Goal: Use online tool/utility: Utilize a website feature to perform a specific function

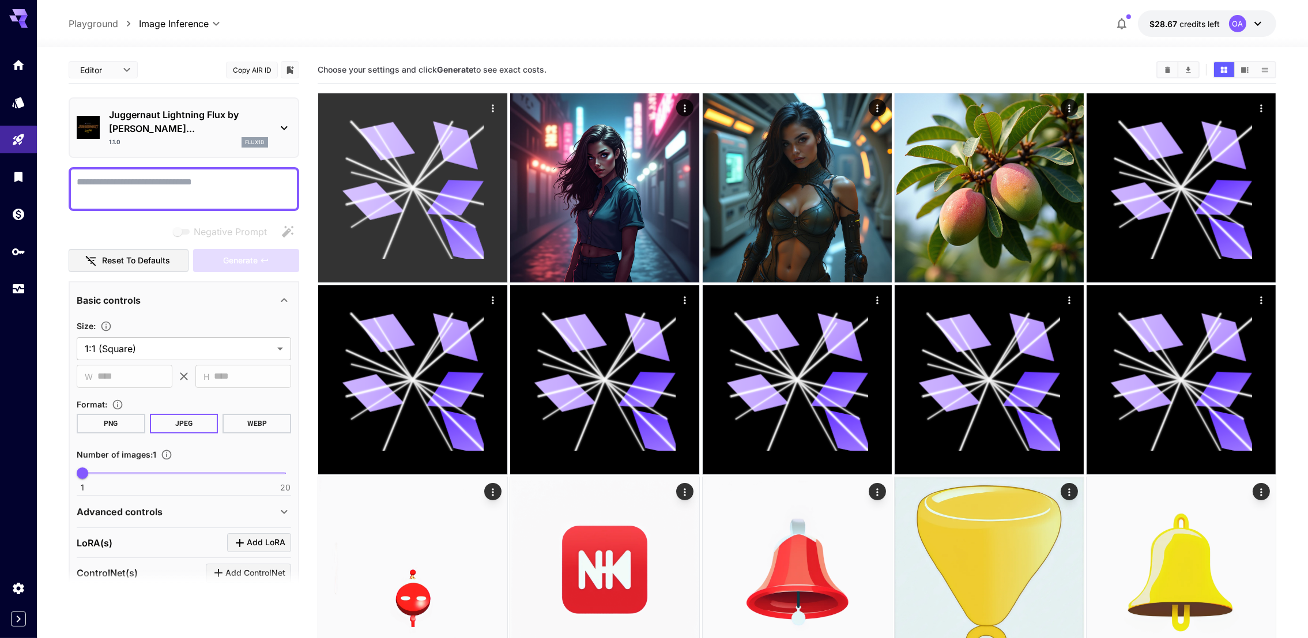
click at [458, 145] on icon at bounding box center [455, 145] width 57 height 48
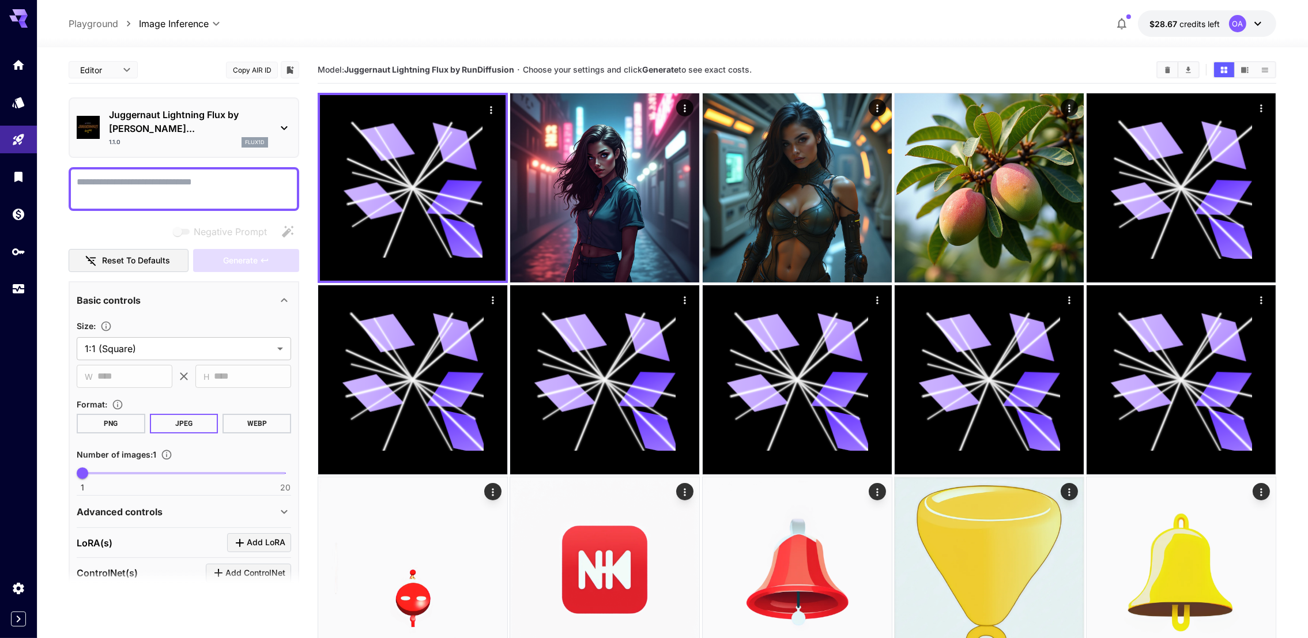
scroll to position [156, 0]
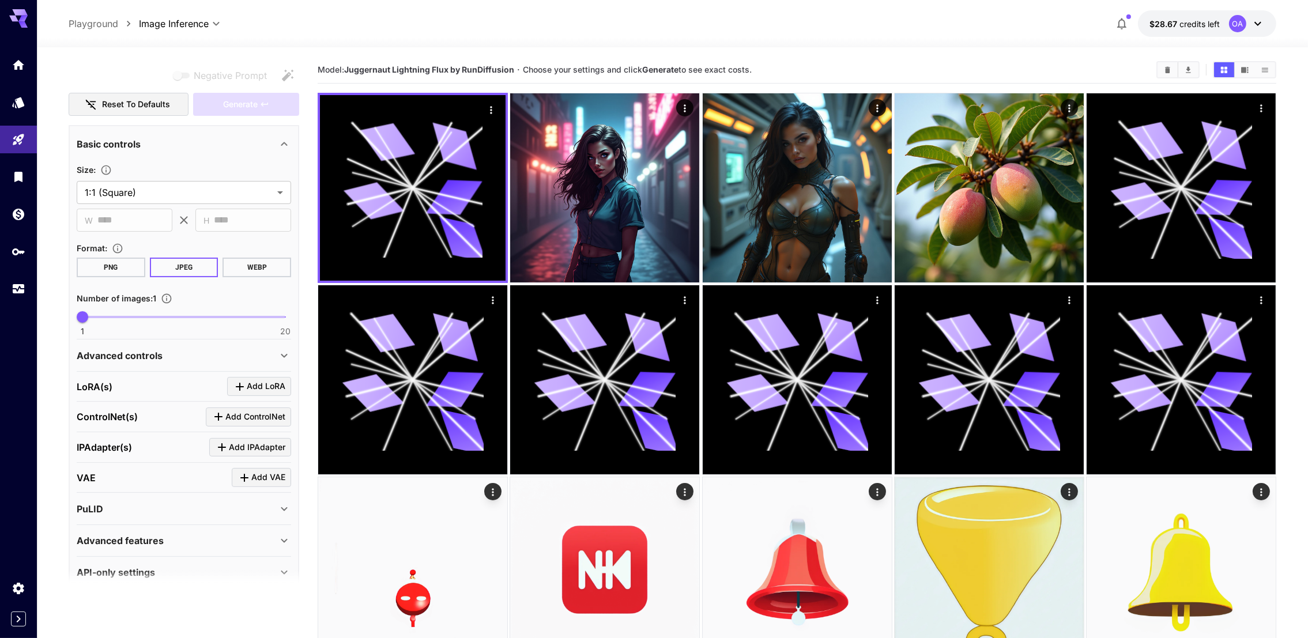
click at [243, 502] on div "PuLID" at bounding box center [177, 509] width 201 height 14
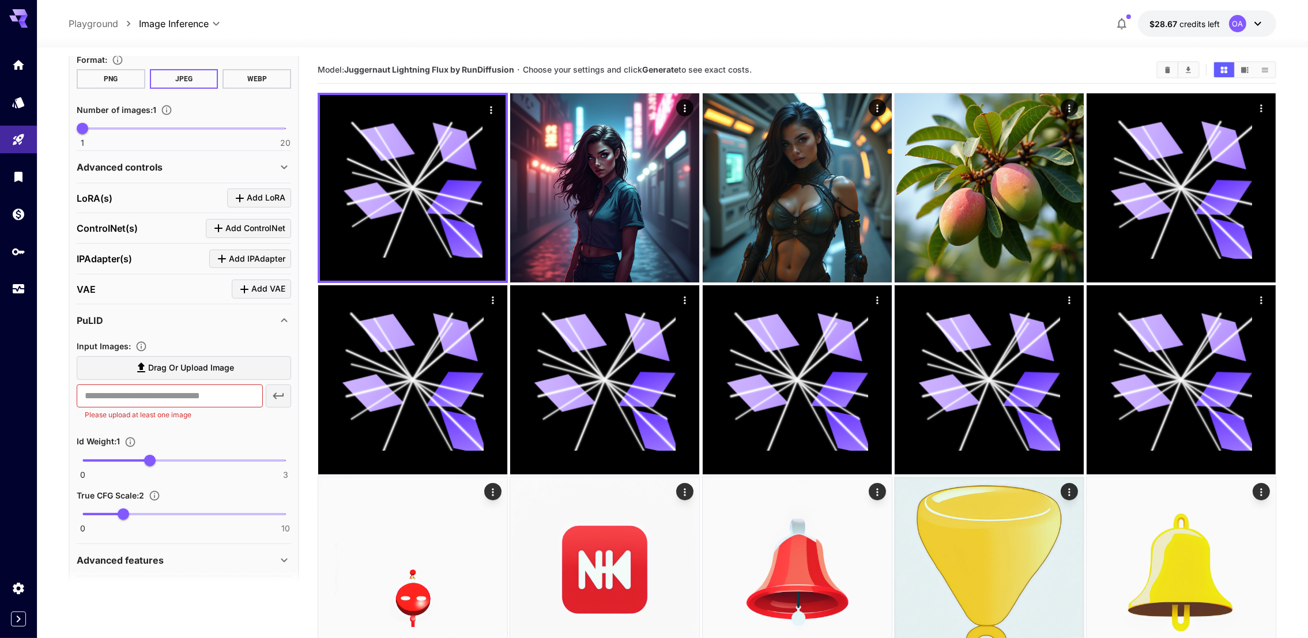
scroll to position [363, 0]
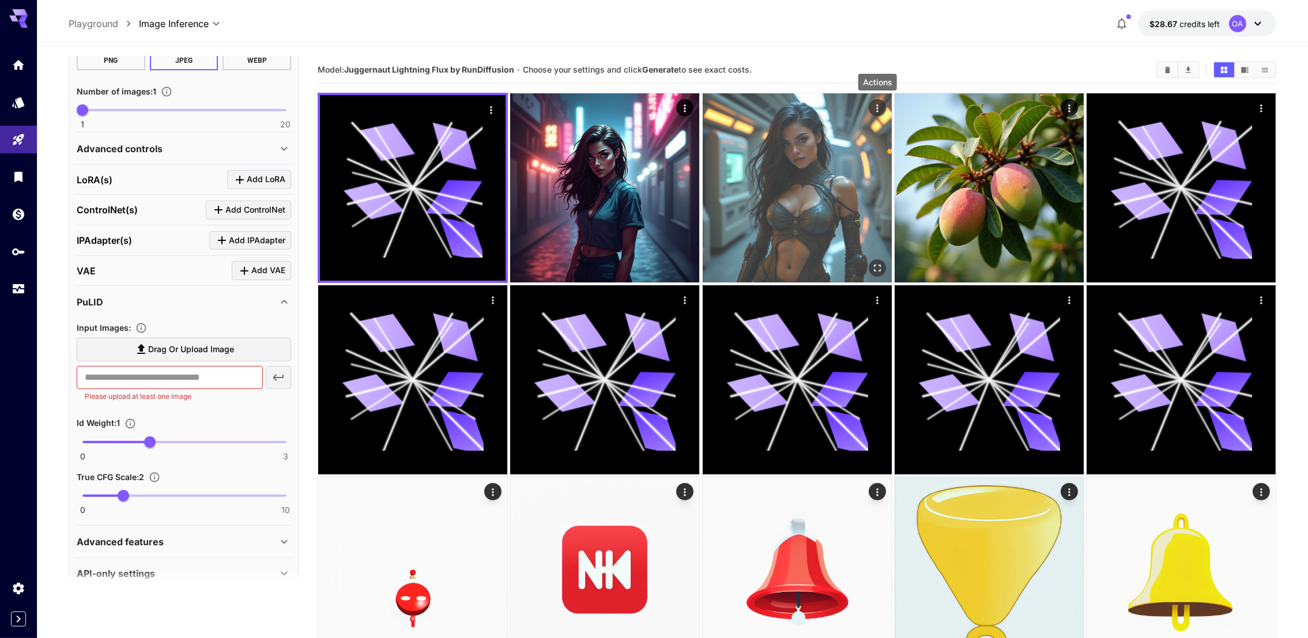
click at [874, 108] on icon "Actions" at bounding box center [877, 109] width 12 height 12
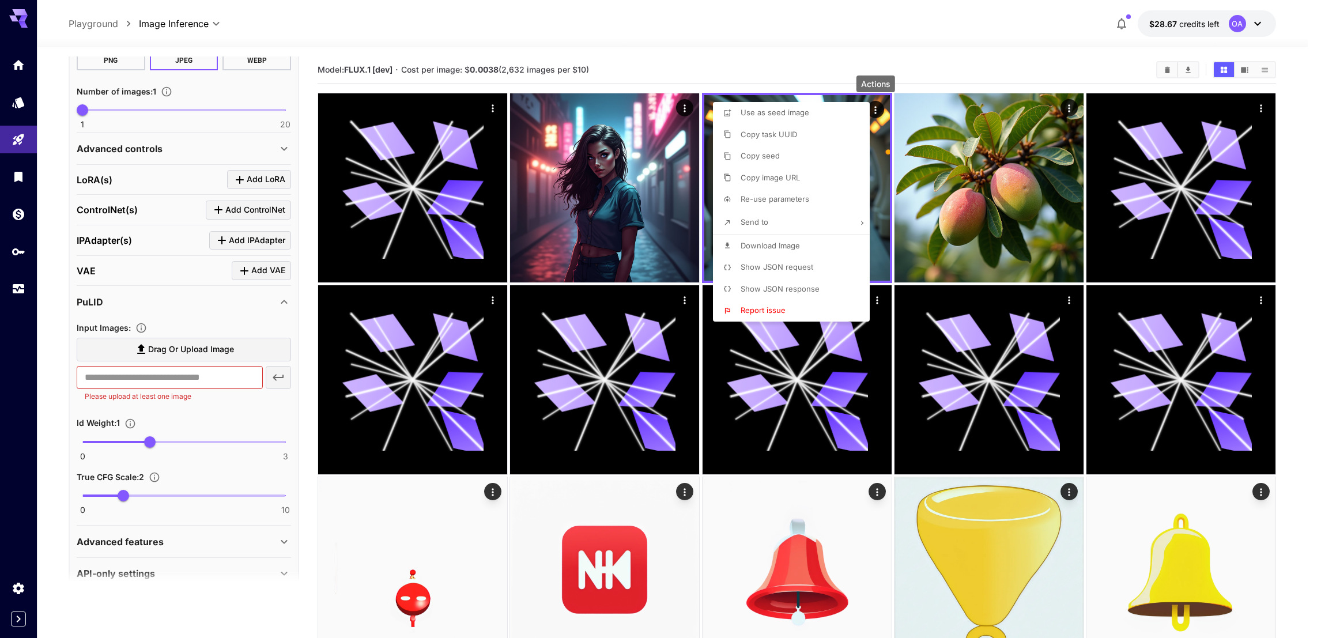
click at [191, 304] on div at bounding box center [660, 319] width 1321 height 638
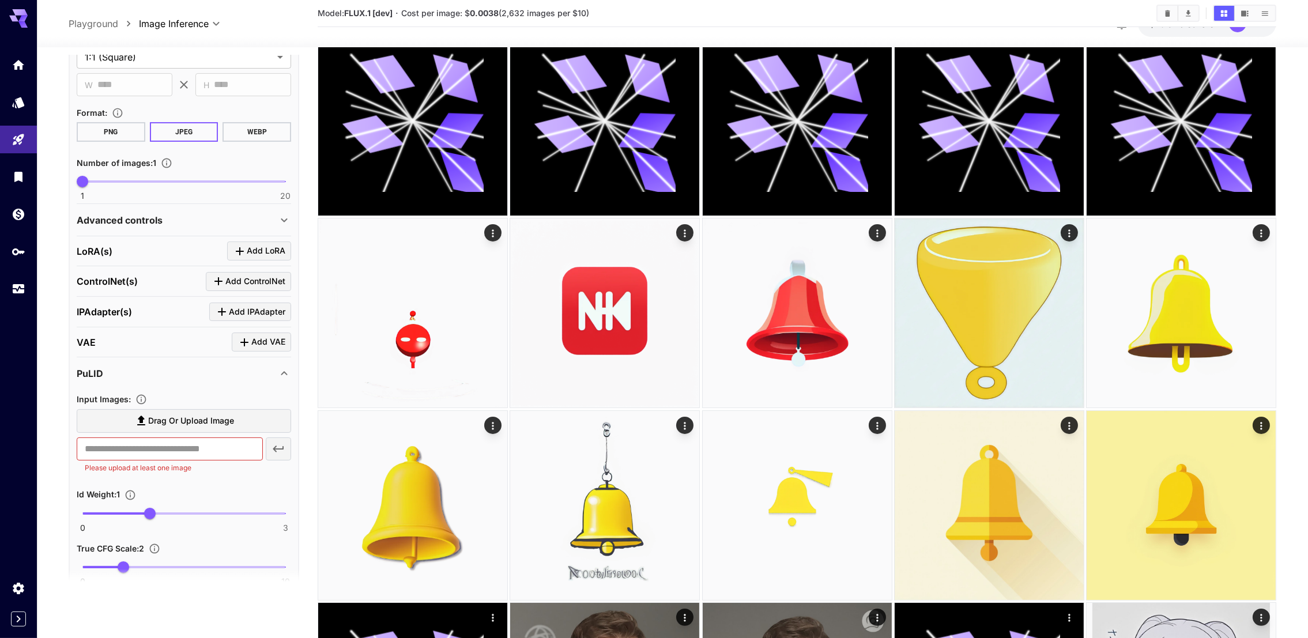
scroll to position [276, 0]
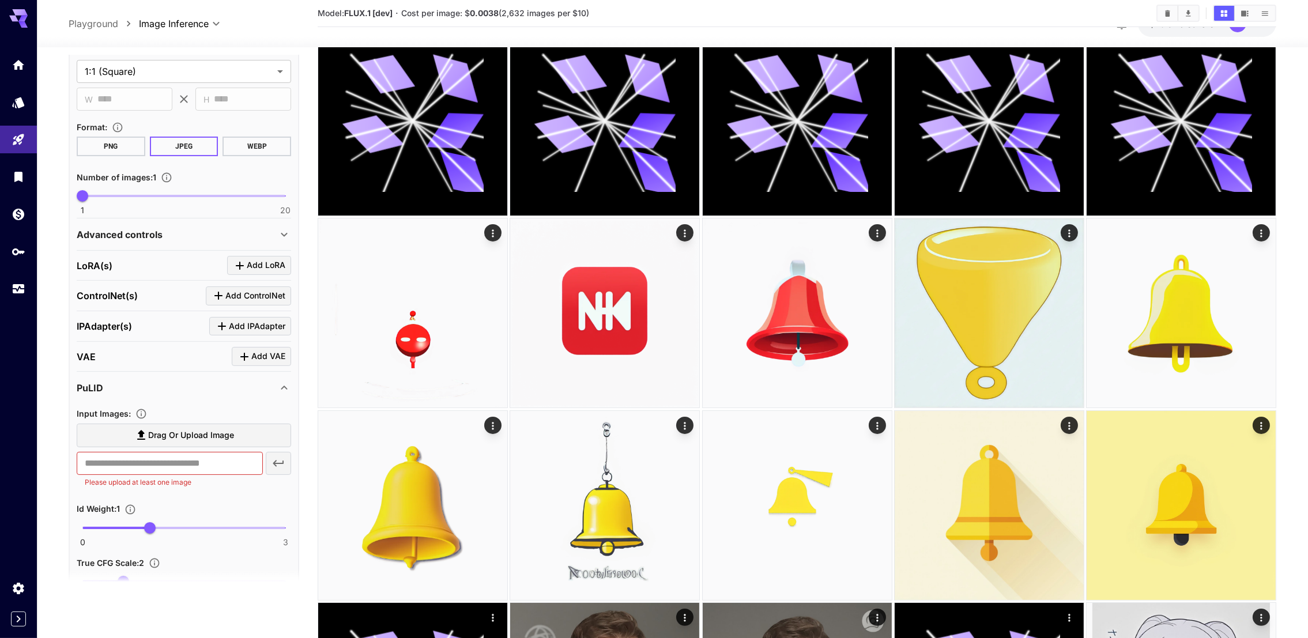
click at [151, 286] on div "ControlNet(s) Add ControlNet" at bounding box center [184, 295] width 214 height 19
click at [217, 289] on icon "Click to add ControlNet" at bounding box center [219, 296] width 14 height 14
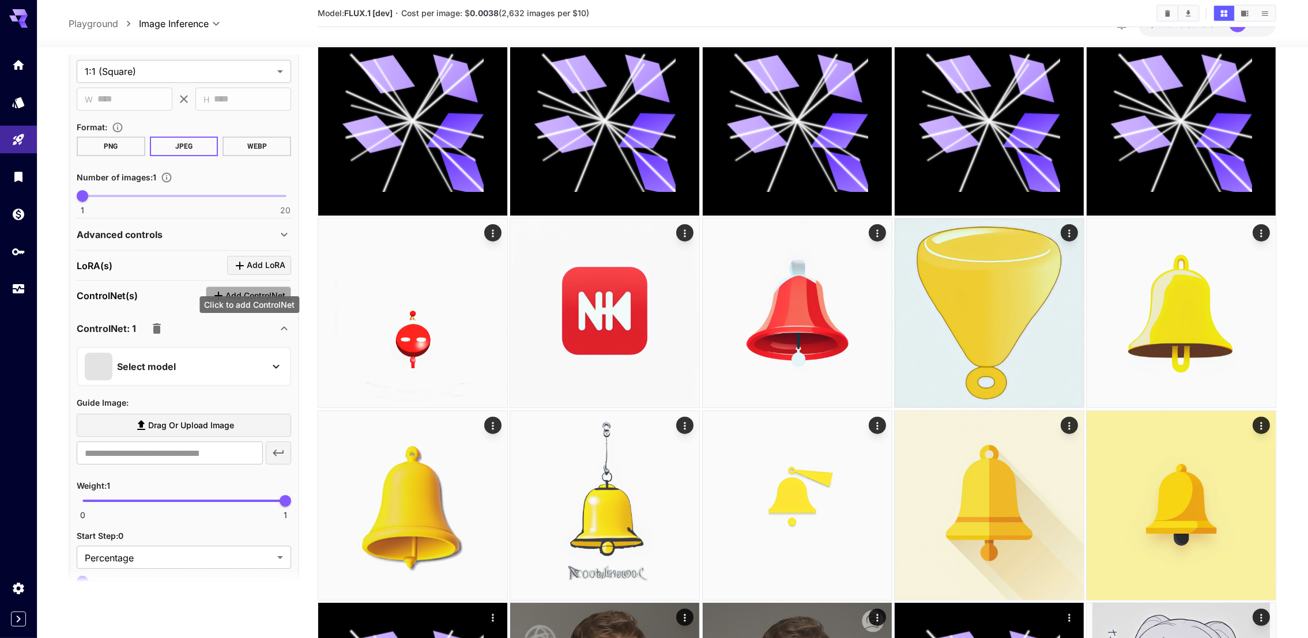
click at [217, 289] on icon "Click to add ControlNet" at bounding box center [219, 296] width 14 height 14
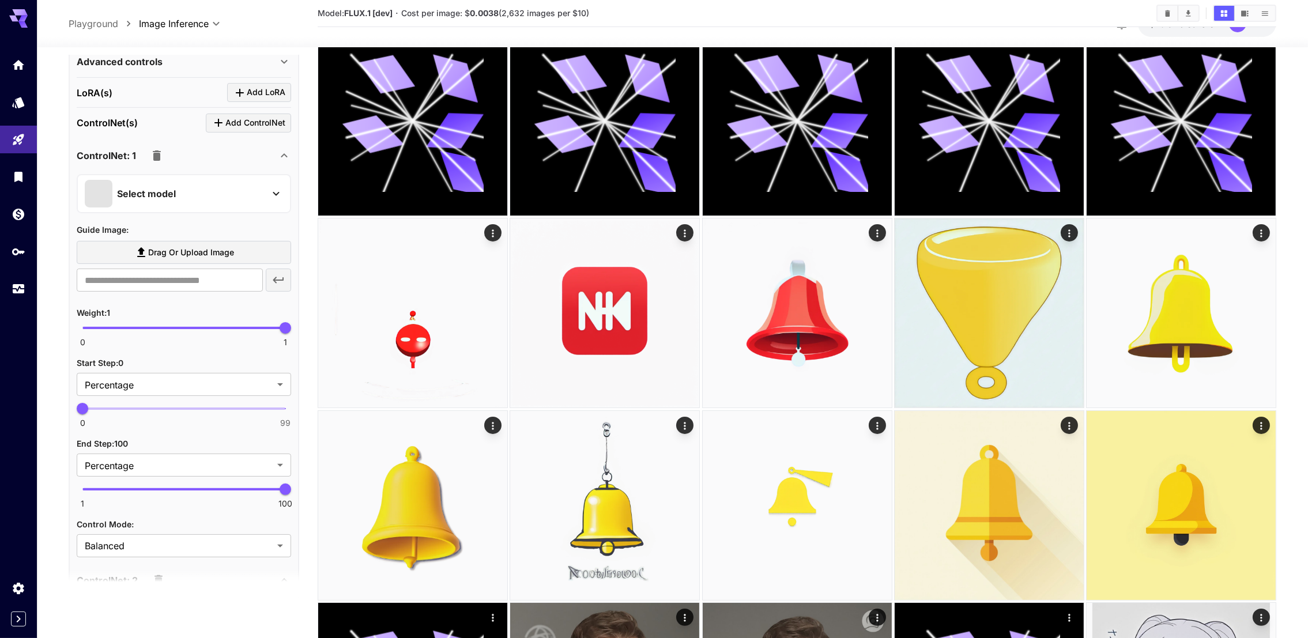
scroll to position [449, 0]
click at [159, 270] on input "text" at bounding box center [170, 280] width 186 height 23
click at [169, 246] on span "Drag or upload image" at bounding box center [191, 253] width 86 height 14
click at [0, 0] on input "Drag or upload image" at bounding box center [0, 0] width 0 height 0
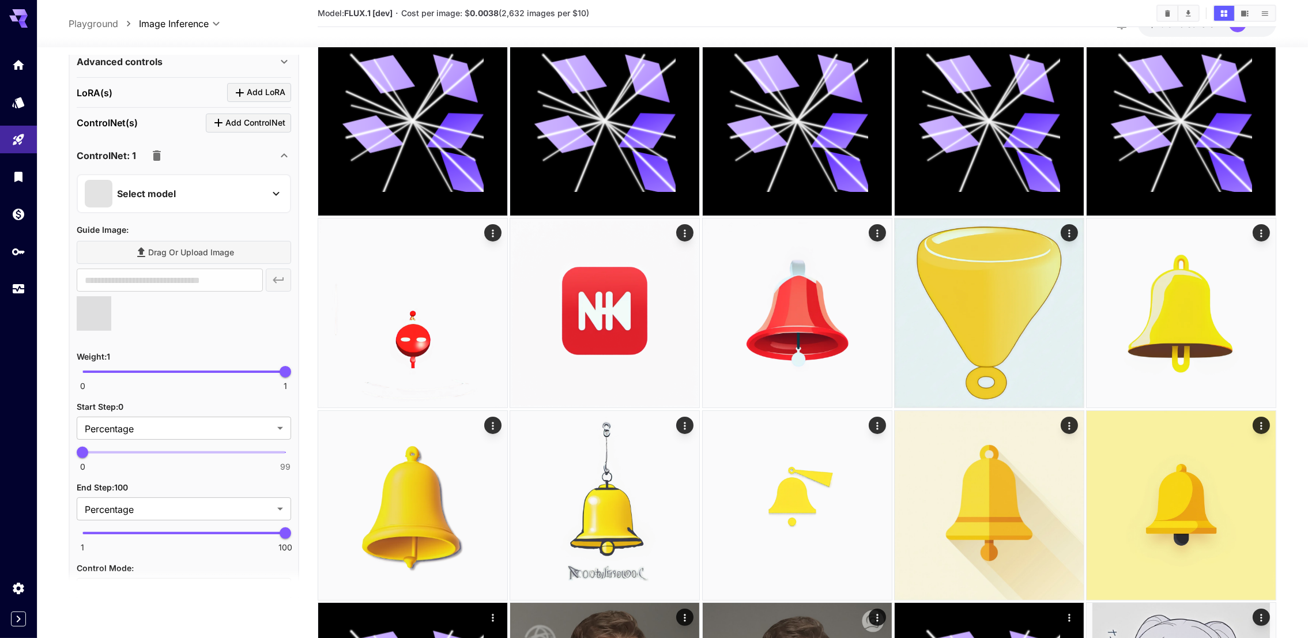
type input "**********"
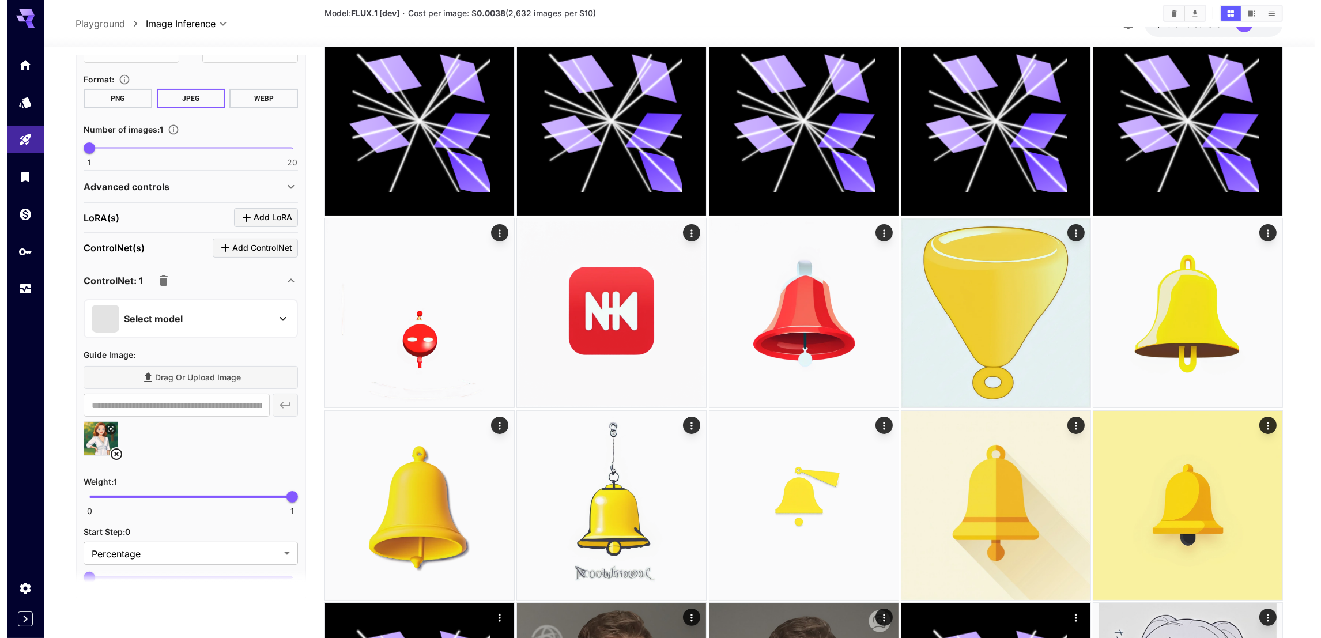
scroll to position [276, 0]
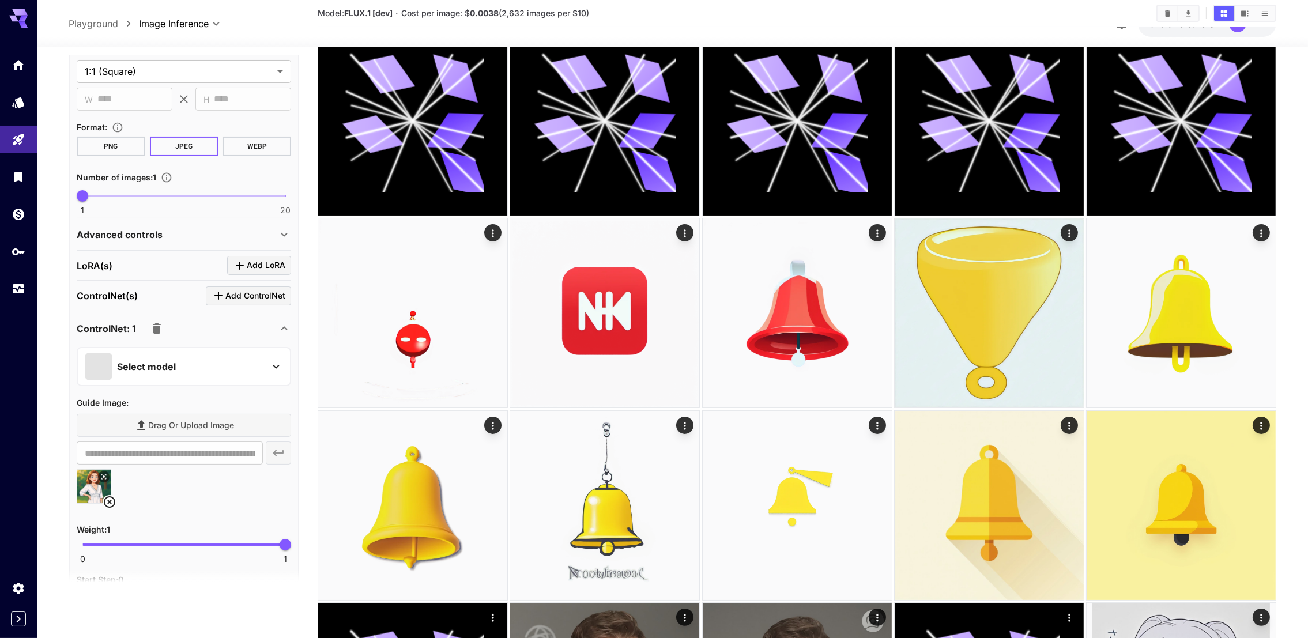
click at [286, 322] on icon at bounding box center [284, 329] width 14 height 14
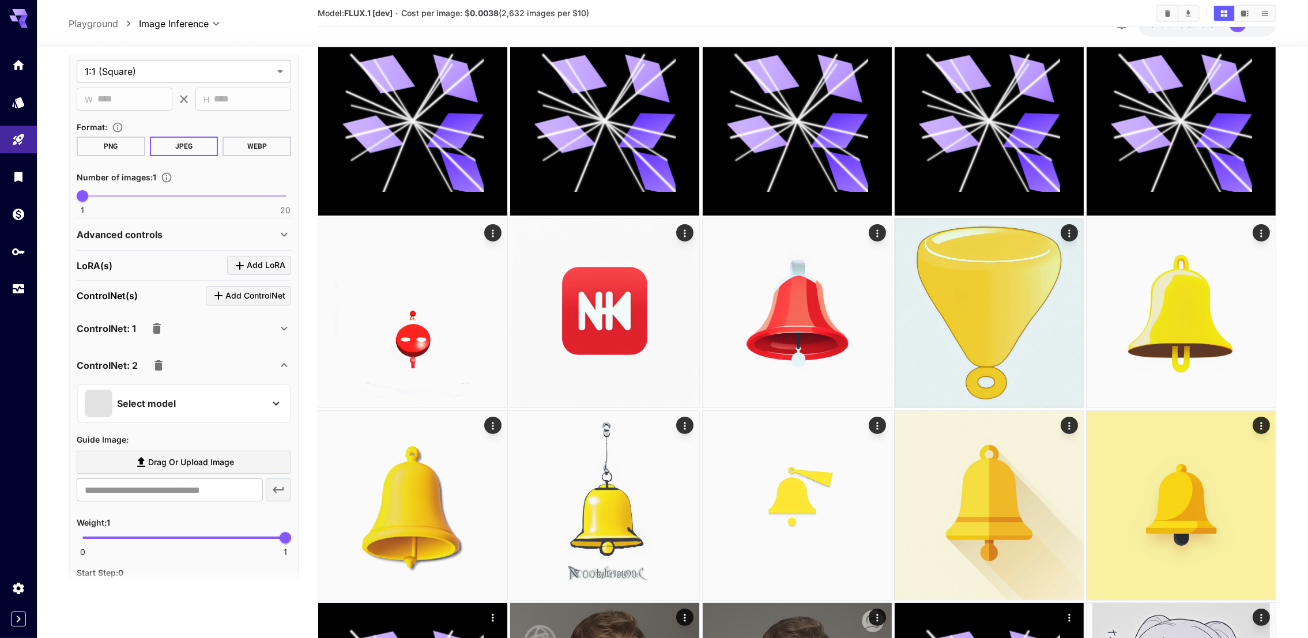
click at [161, 358] on icon "button" at bounding box center [159, 365] width 14 height 14
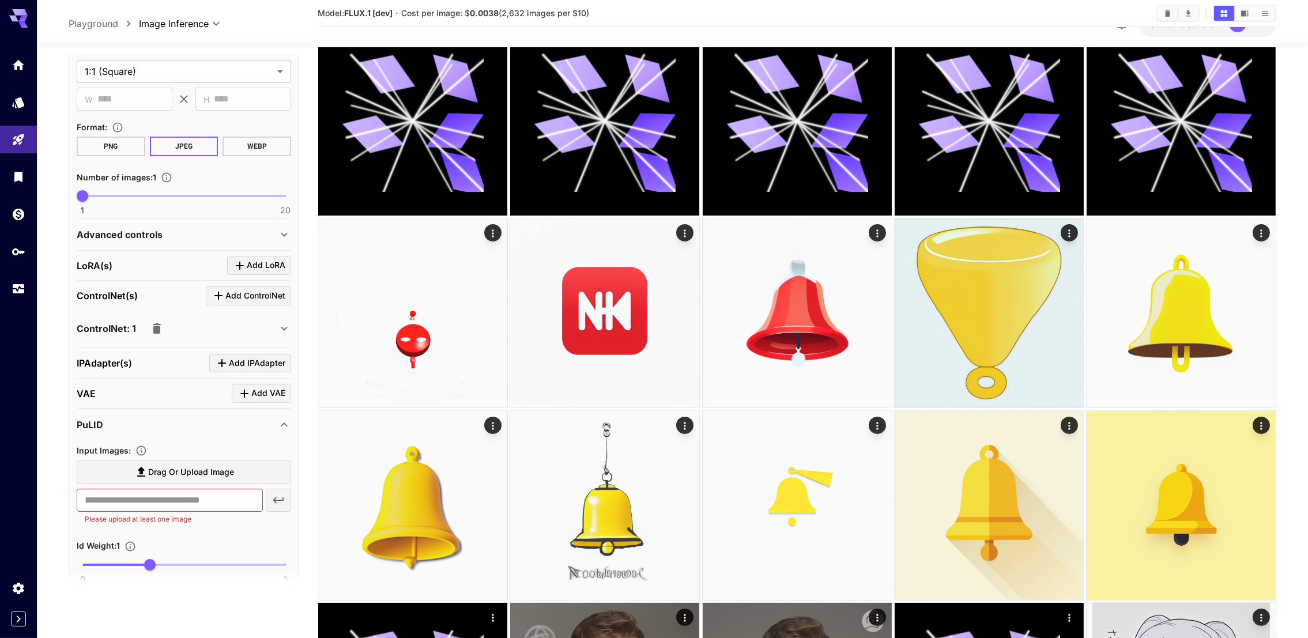
click at [216, 317] on div "ControlNet: 1" at bounding box center [177, 328] width 201 height 23
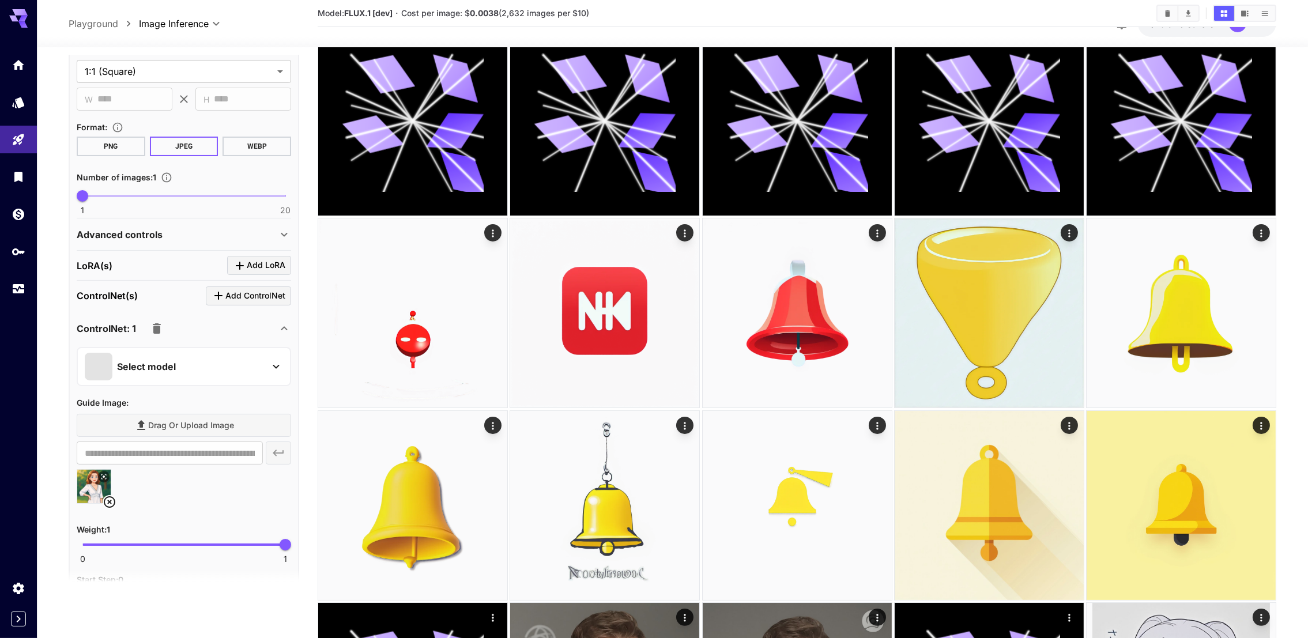
click at [214, 353] on div "Select model" at bounding box center [175, 367] width 180 height 28
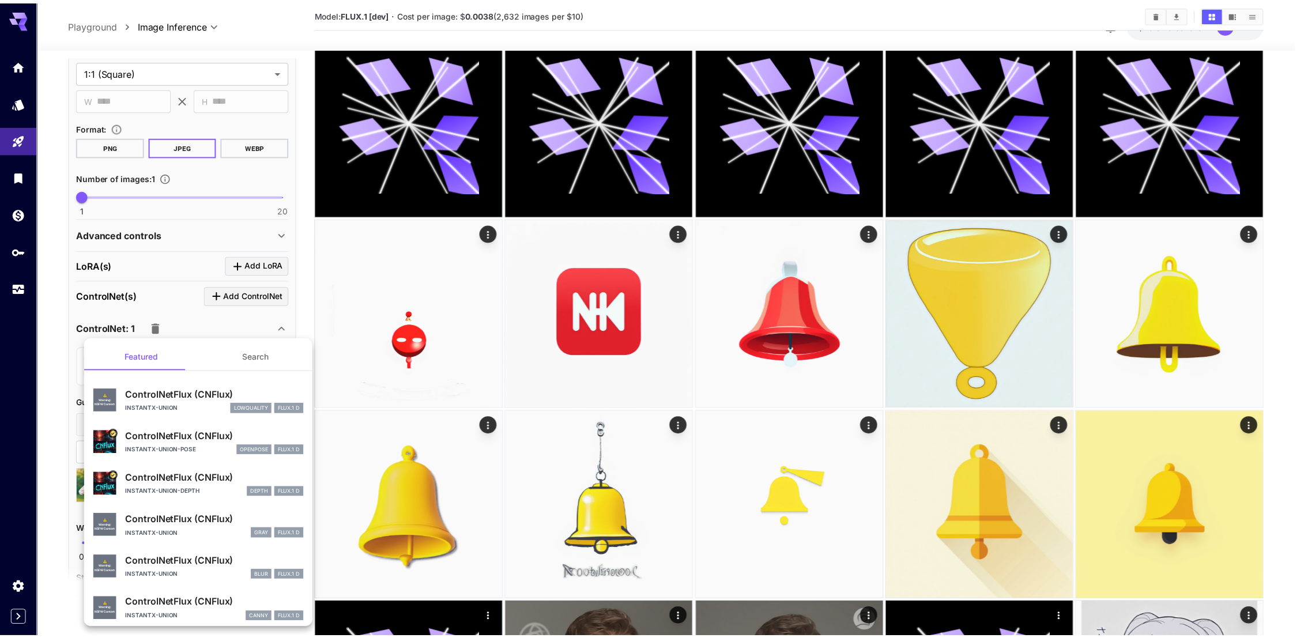
scroll to position [48, 0]
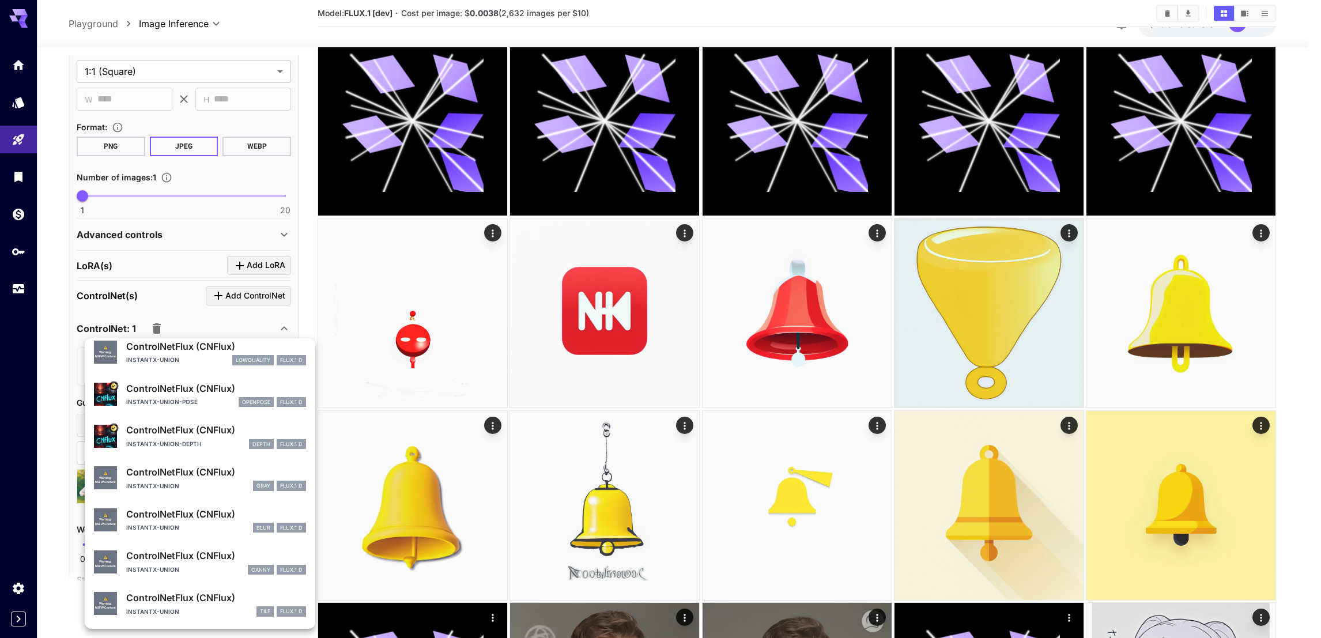
click at [226, 319] on div at bounding box center [660, 319] width 1321 height 638
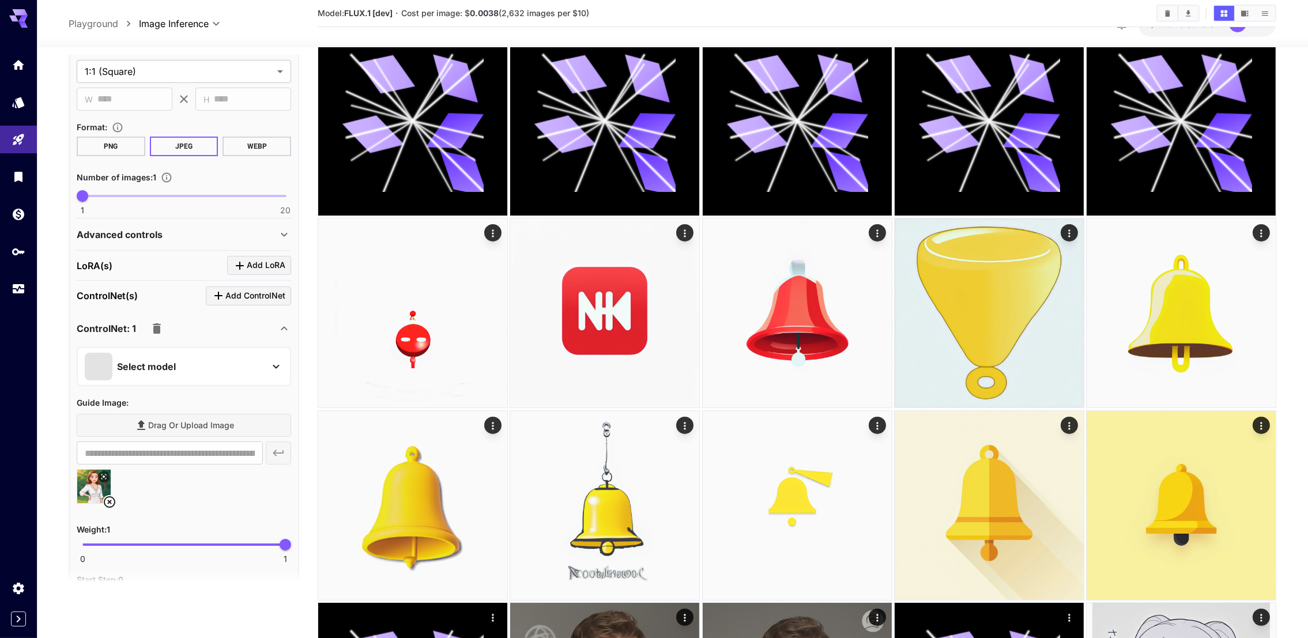
click at [114, 496] on icon at bounding box center [110, 502] width 12 height 12
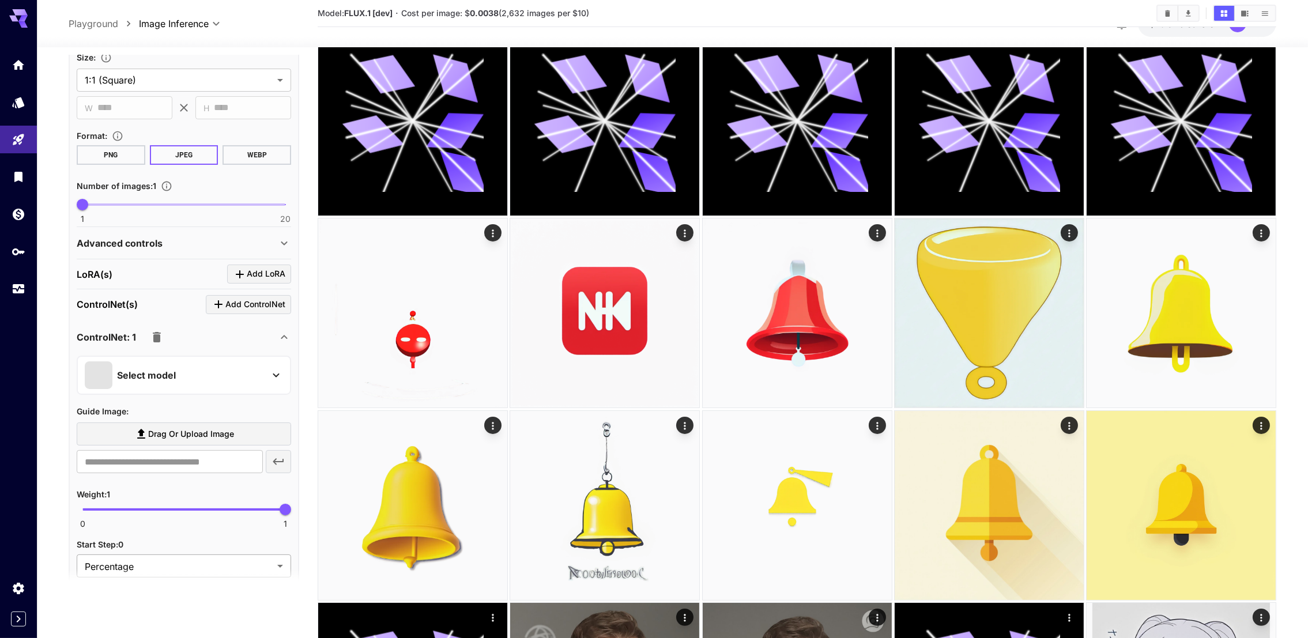
scroll to position [0, 0]
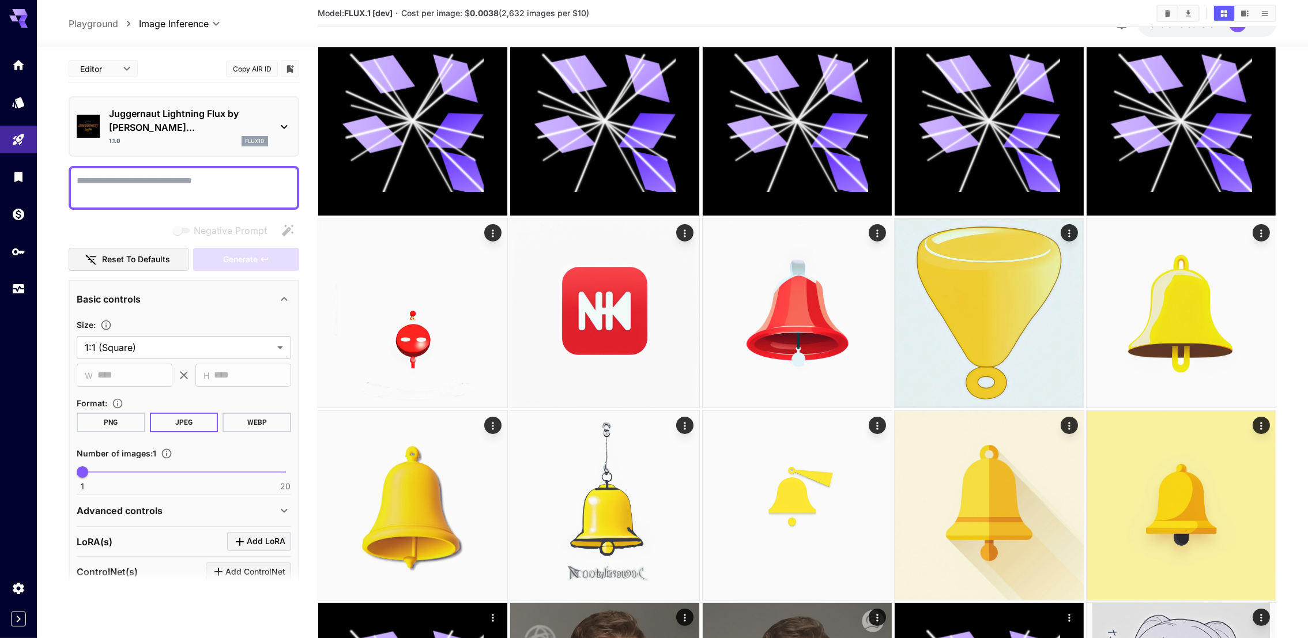
click at [206, 132] on div "Juggernaut Lightning Flux by [PERSON_NAME]... 1.1.0 flux1d" at bounding box center [184, 126] width 214 height 49
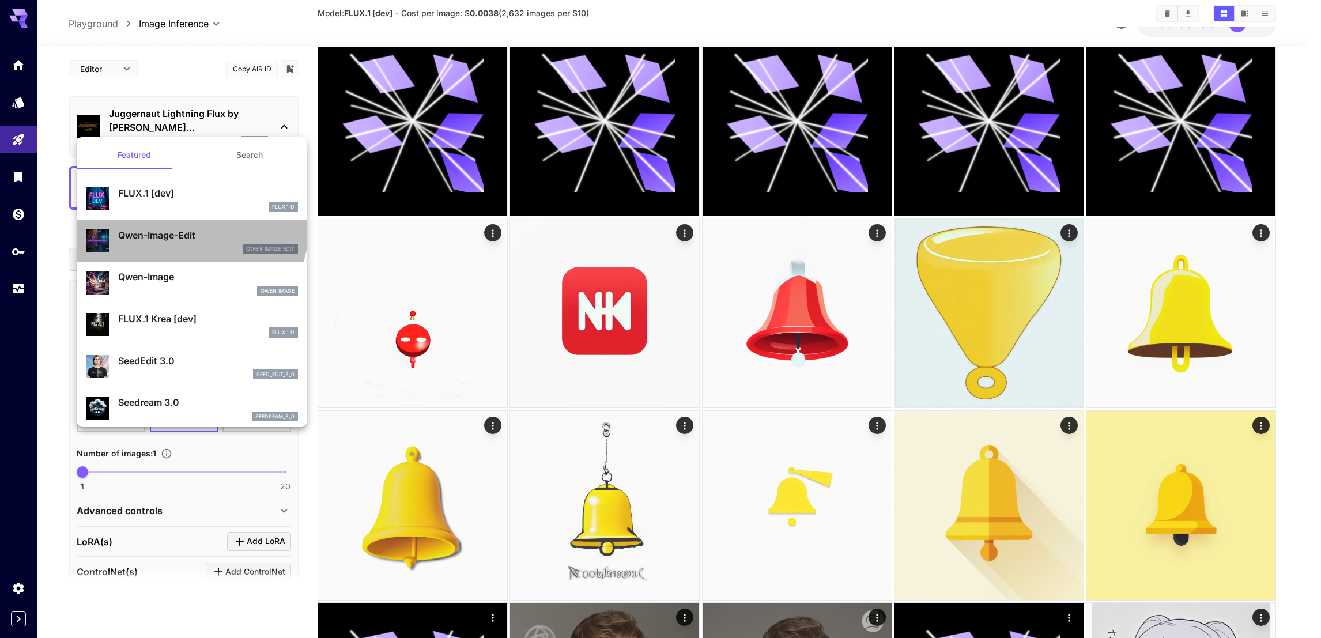
click at [190, 226] on div "Qwen-Image-Edit qwen_image_edit" at bounding box center [192, 241] width 212 height 35
type input "*"
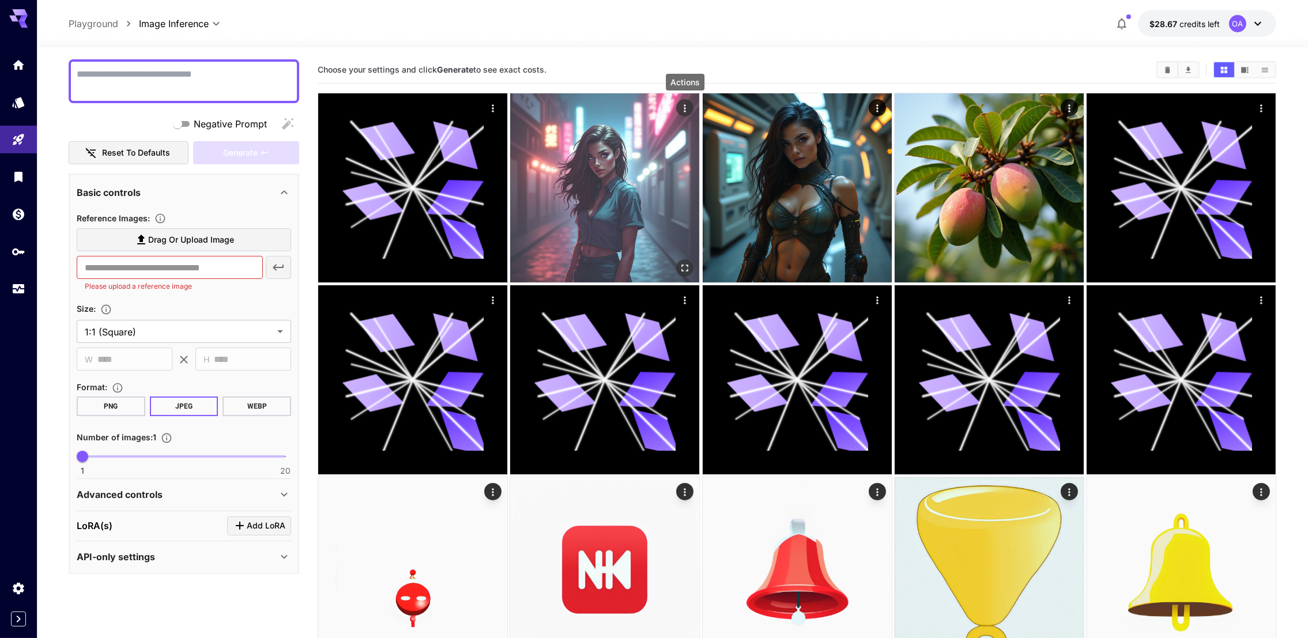
click at [690, 104] on icon "Actions" at bounding box center [685, 109] width 12 height 12
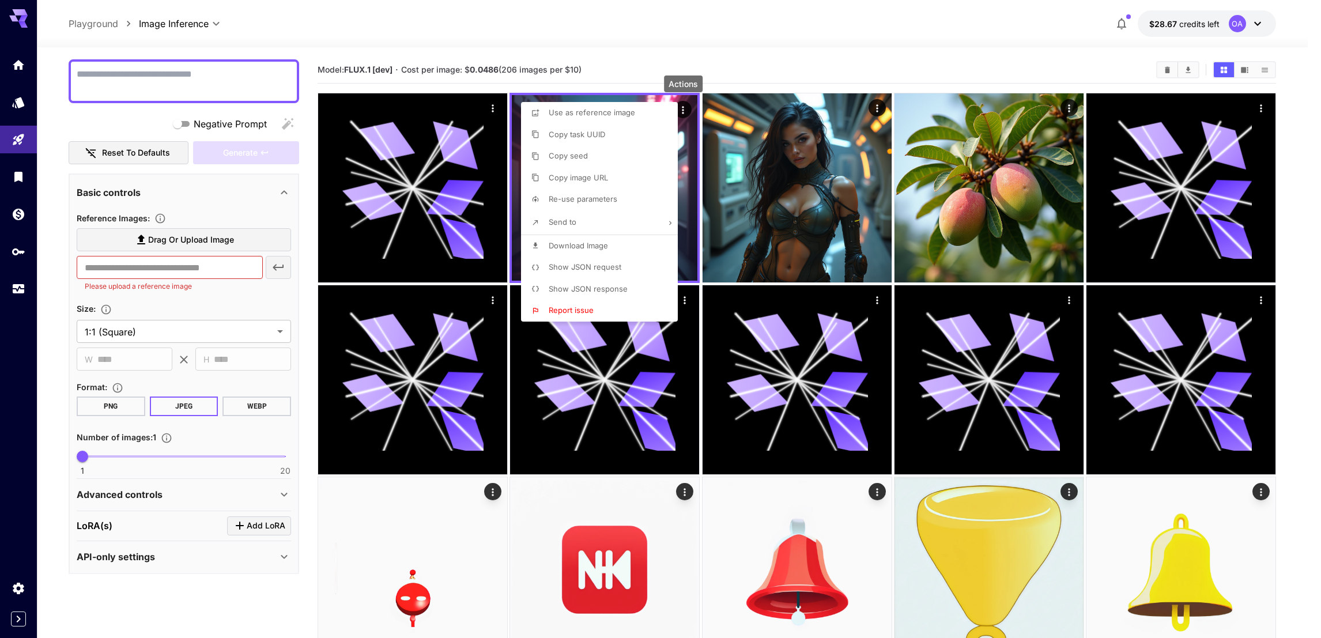
click at [609, 174] on li "Copy image URL" at bounding box center [603, 178] width 164 height 22
click at [146, 258] on div at bounding box center [660, 319] width 1321 height 638
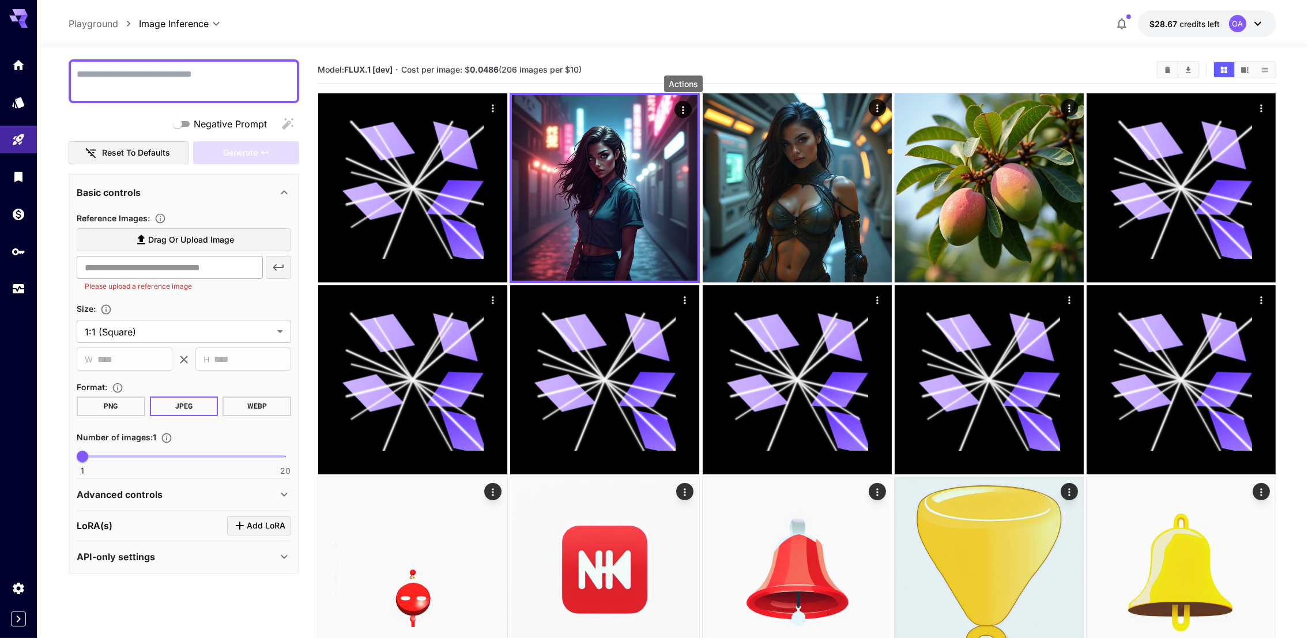
click at [146, 271] on input "text" at bounding box center [170, 267] width 186 height 23
paste input "**********"
type input "**********"
click at [277, 265] on icon "button" at bounding box center [278, 268] width 11 height 6
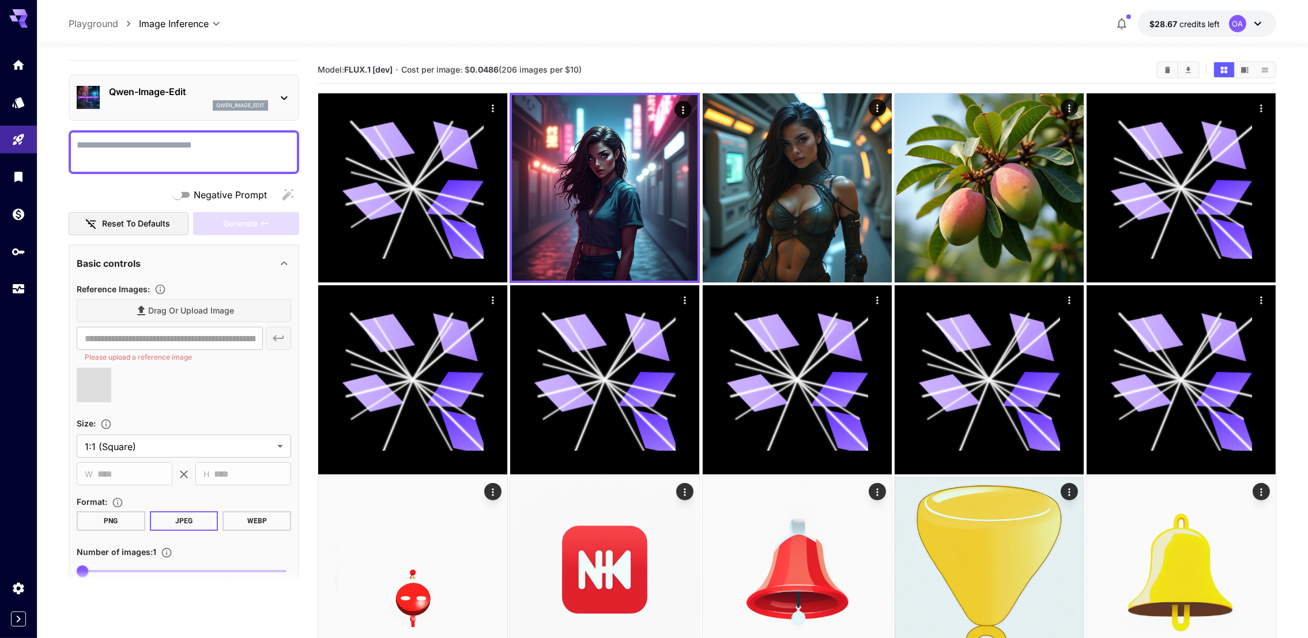
scroll to position [0, 0]
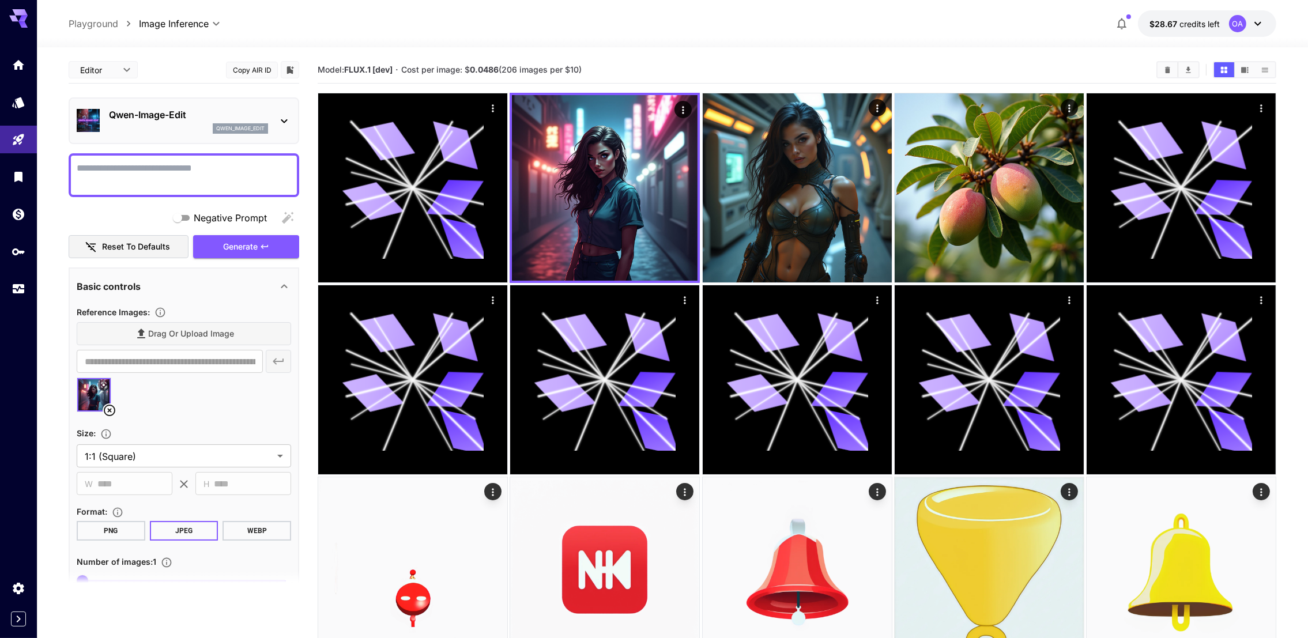
click at [228, 165] on textarea "Negative Prompt" at bounding box center [184, 175] width 214 height 28
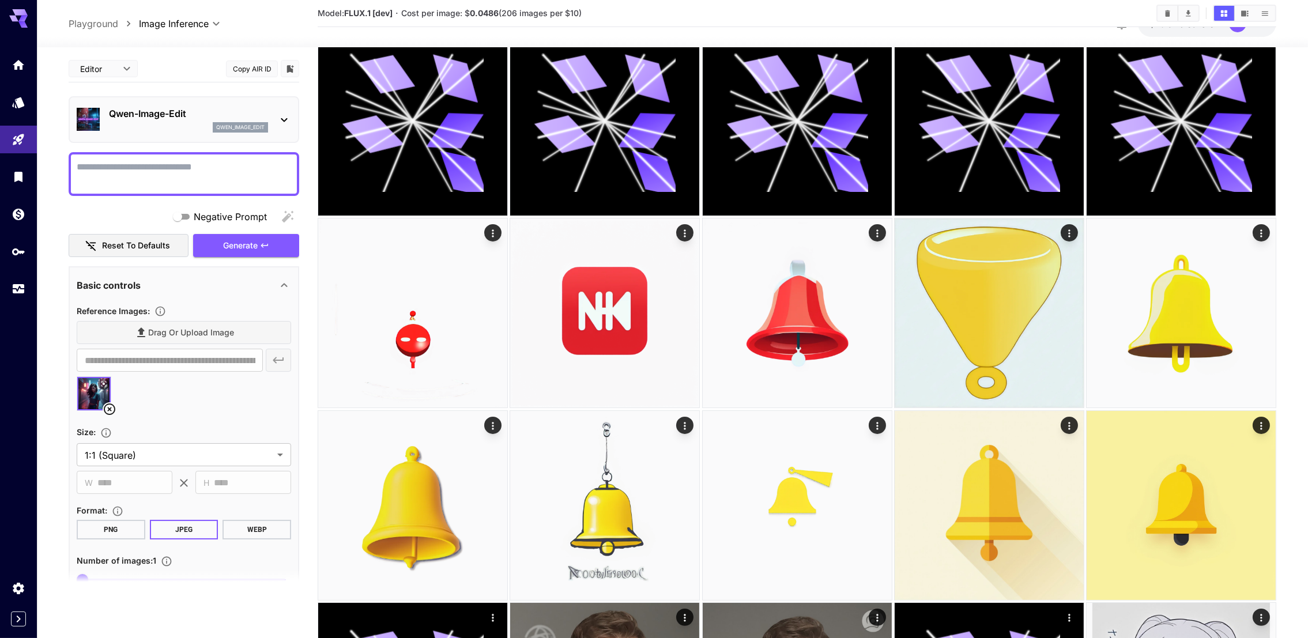
click at [207, 175] on textarea "Negative Prompt" at bounding box center [184, 174] width 214 height 28
click at [142, 157] on div "**********" at bounding box center [184, 174] width 231 height 44
type textarea "**********"
click at [235, 241] on span "Generate" at bounding box center [240, 246] width 35 height 14
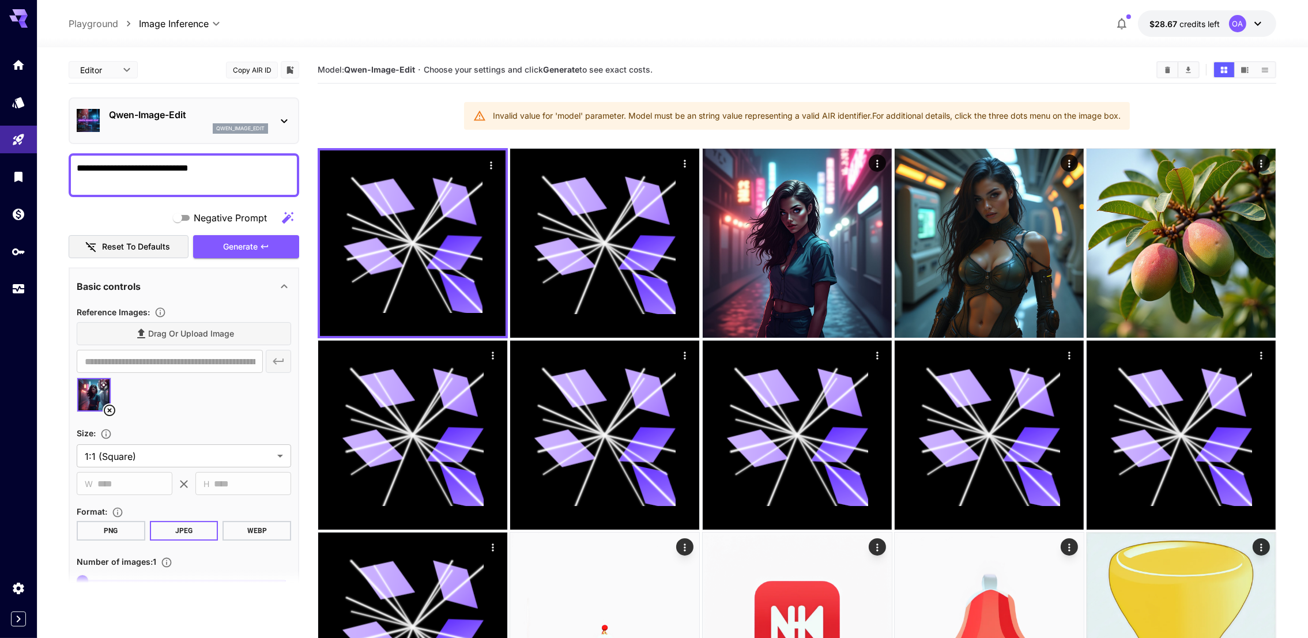
click at [228, 119] on p "Qwen-Image-Edit" at bounding box center [188, 115] width 159 height 14
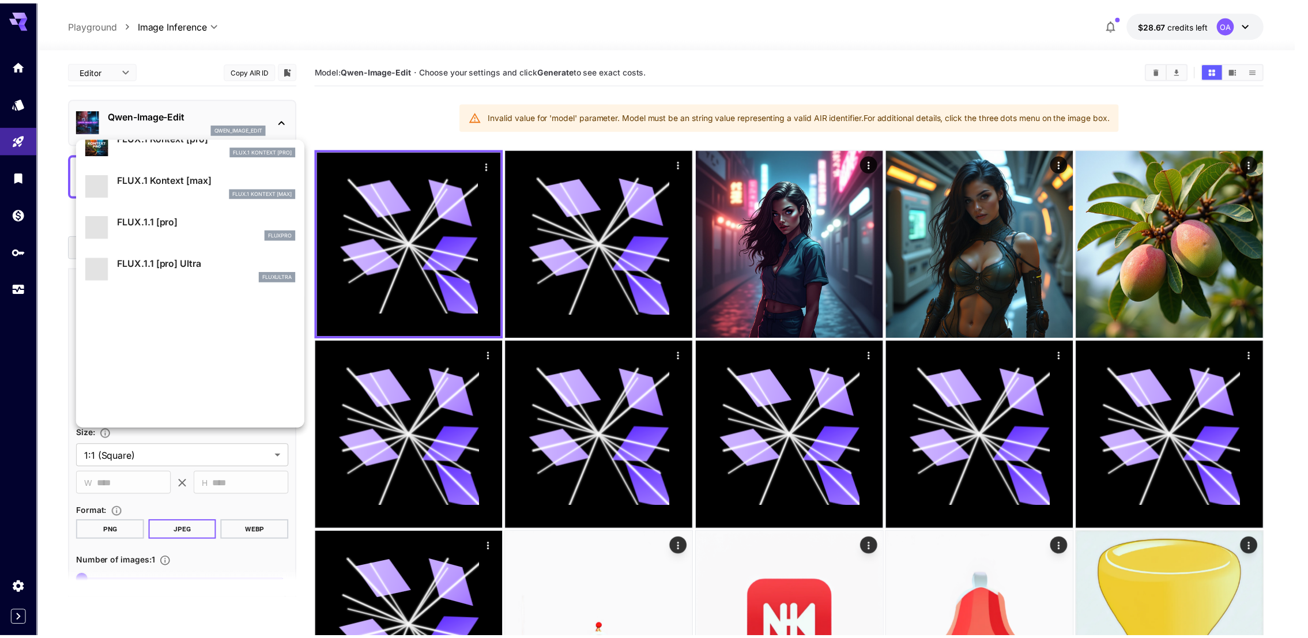
scroll to position [805, 0]
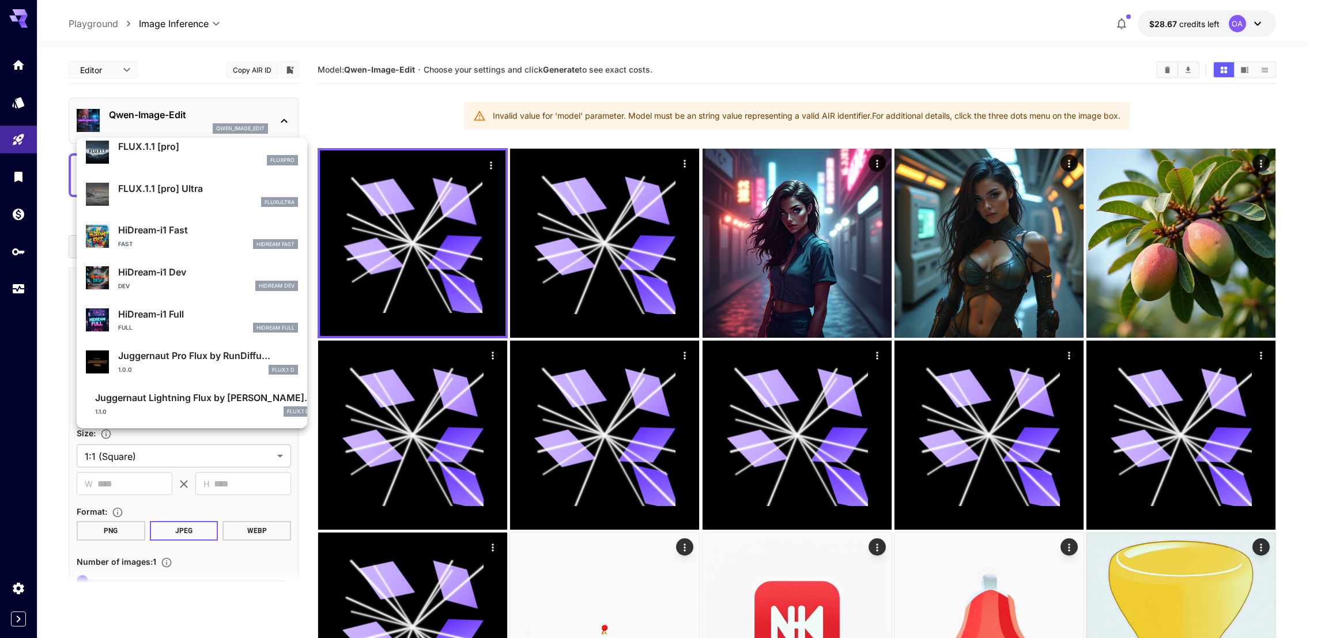
click at [210, 396] on p "Juggernaut Lightning Flux by [PERSON_NAME]..." at bounding box center [204, 398] width 218 height 14
type input "*"
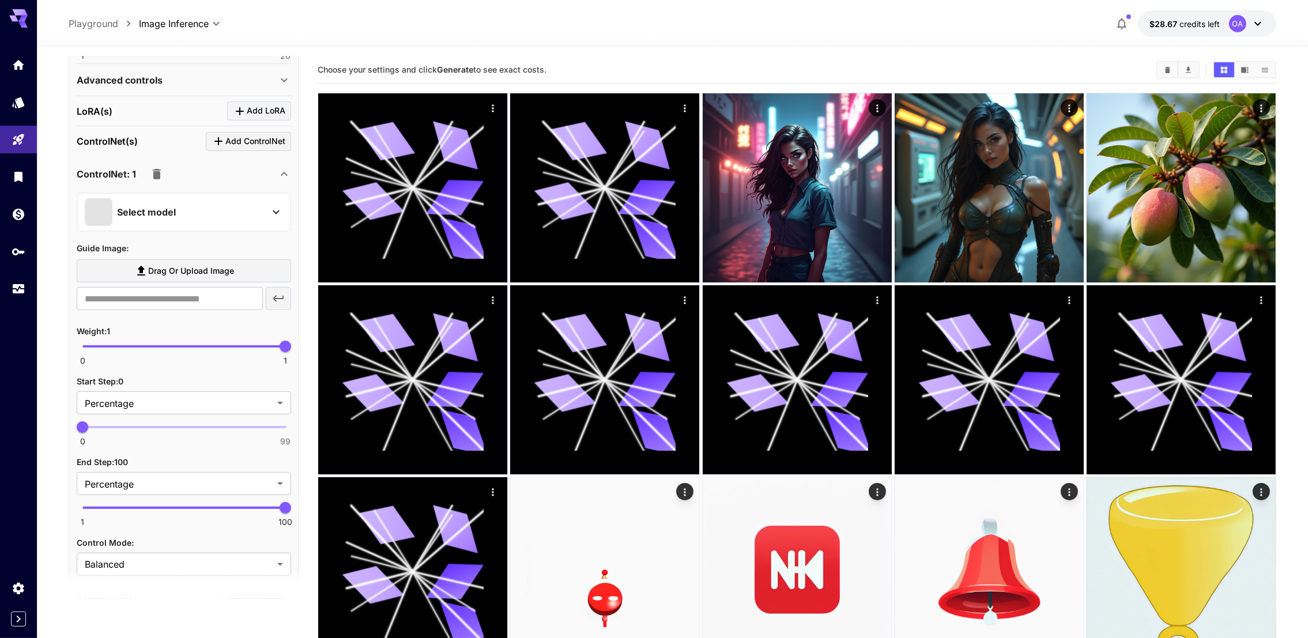
scroll to position [580, 0]
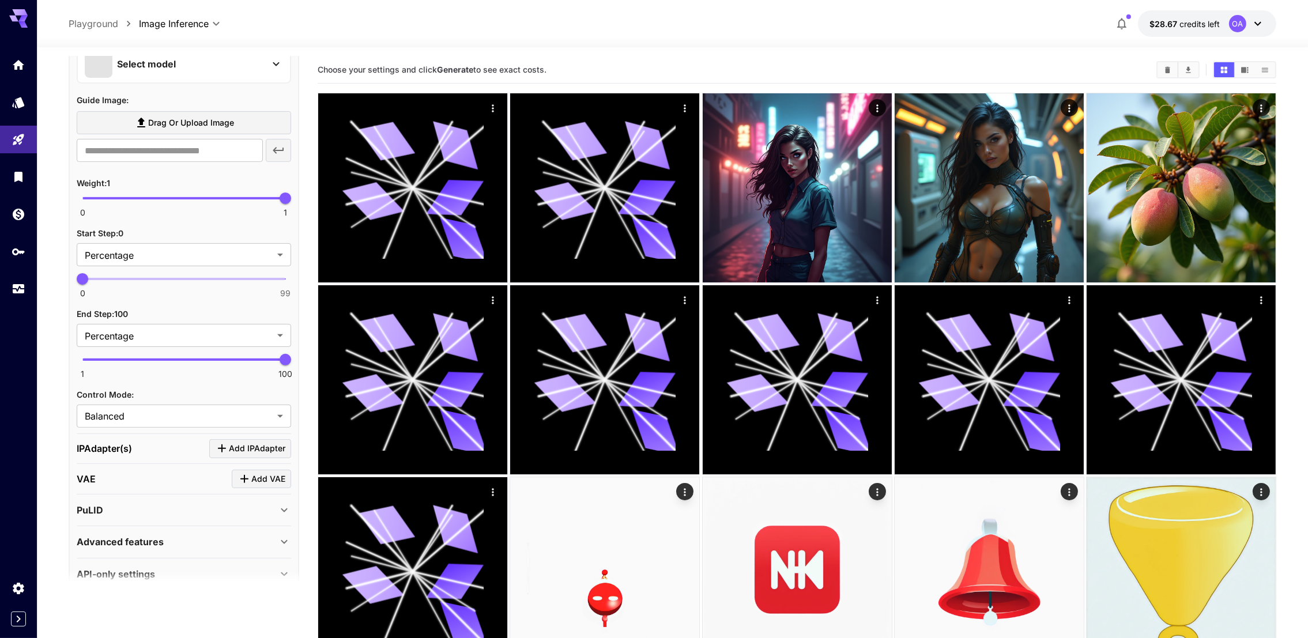
click at [171, 470] on div "VAE Add VAE" at bounding box center [184, 479] width 214 height 19
click at [269, 472] on span "Add VAE" at bounding box center [268, 479] width 34 height 14
click at [169, 542] on p "Select model" at bounding box center [146, 549] width 59 height 14
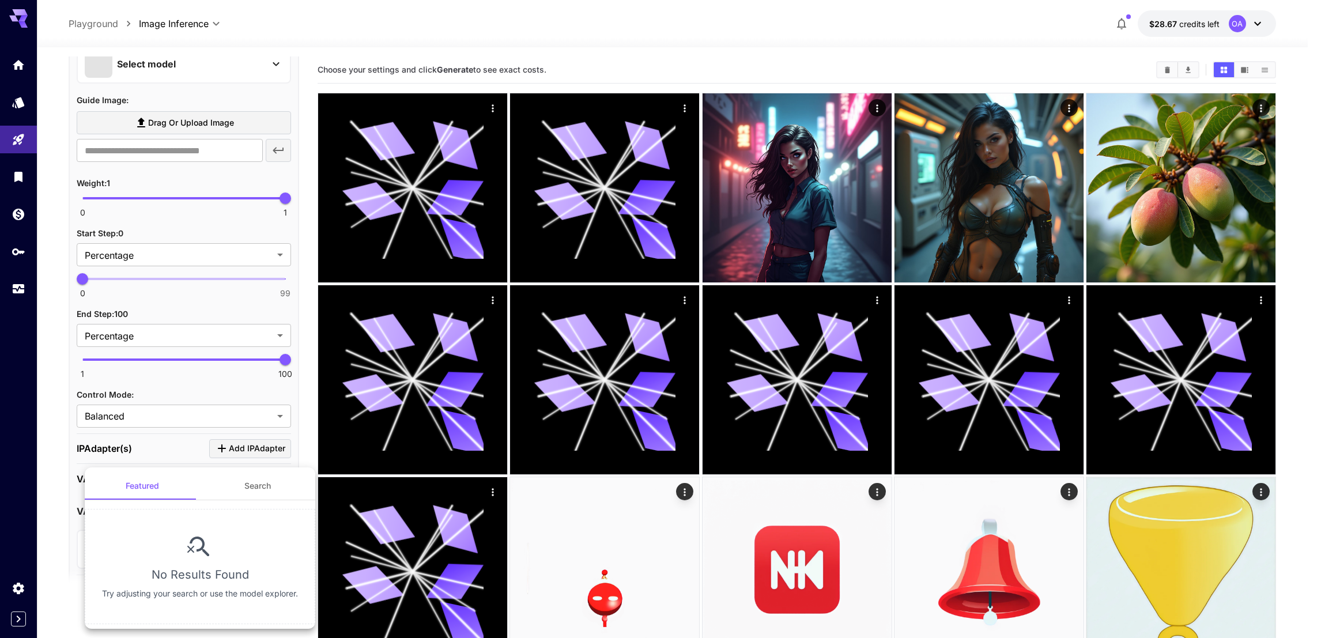
click at [152, 485] on button "Featured" at bounding box center [142, 486] width 115 height 28
click at [272, 487] on button "Search" at bounding box center [257, 486] width 115 height 28
click at [137, 485] on button "Featured" at bounding box center [142, 486] width 115 height 28
click at [13, 112] on div at bounding box center [660, 319] width 1321 height 638
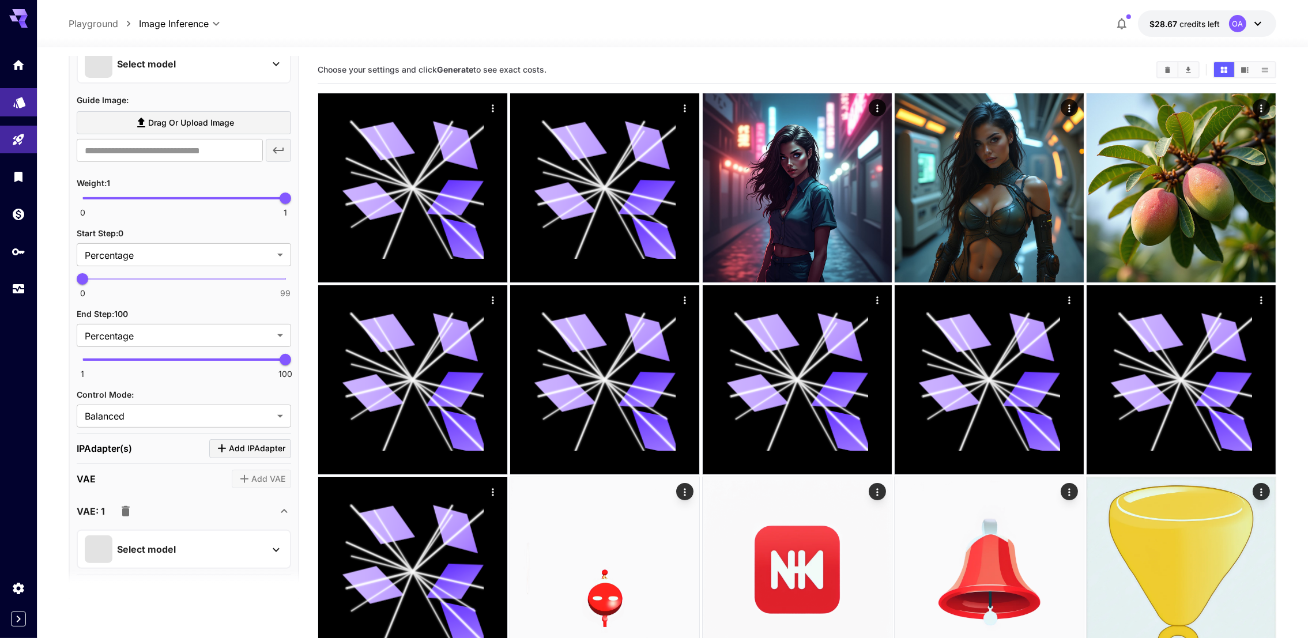
click at [19, 104] on icon "Models" at bounding box center [19, 98] width 12 height 11
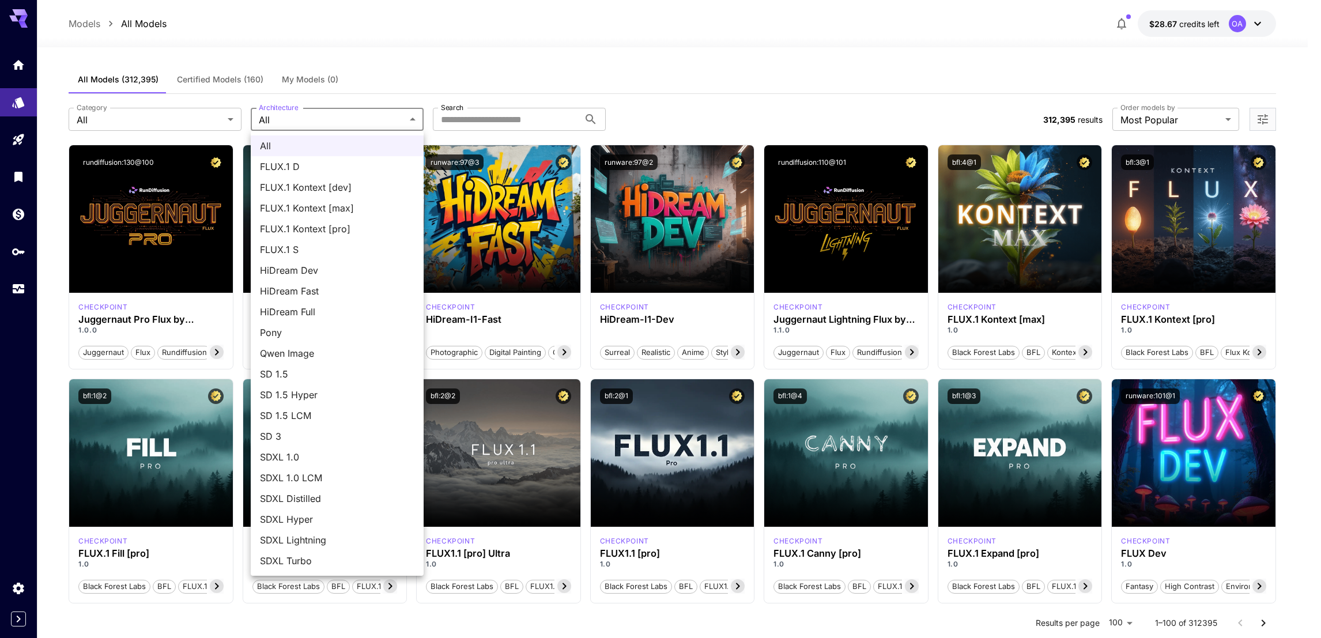
click at [166, 118] on div at bounding box center [660, 319] width 1321 height 638
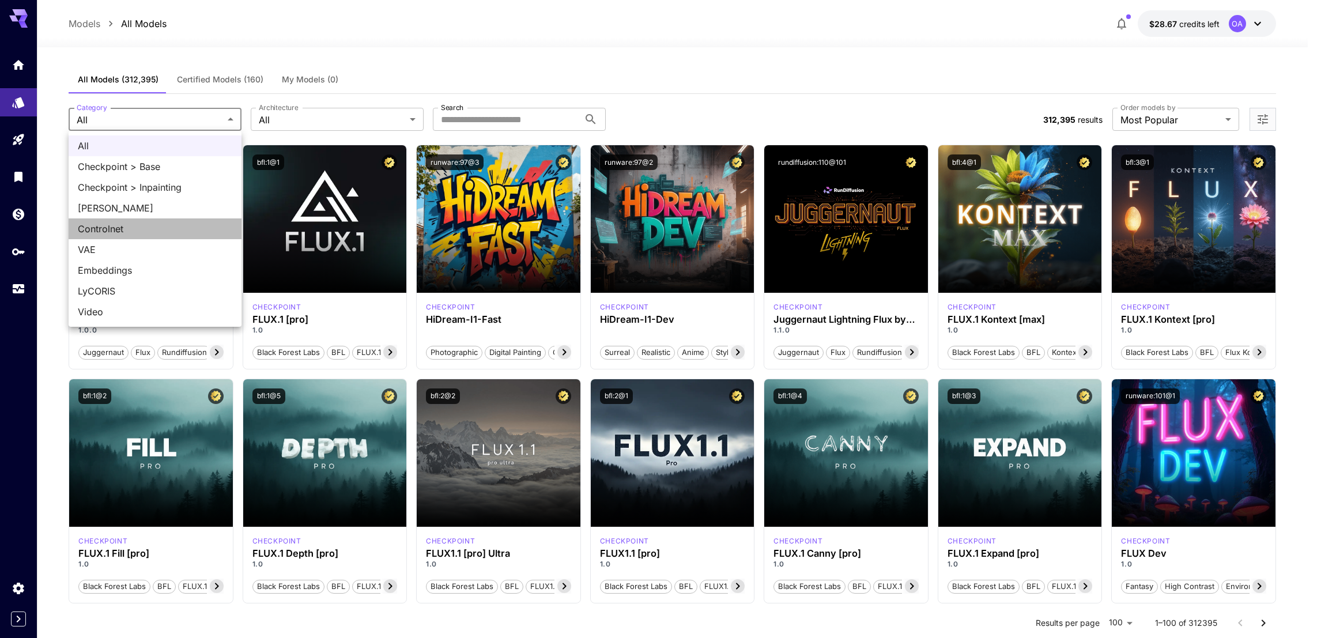
click at [130, 237] on li "Controlnet" at bounding box center [155, 228] width 173 height 21
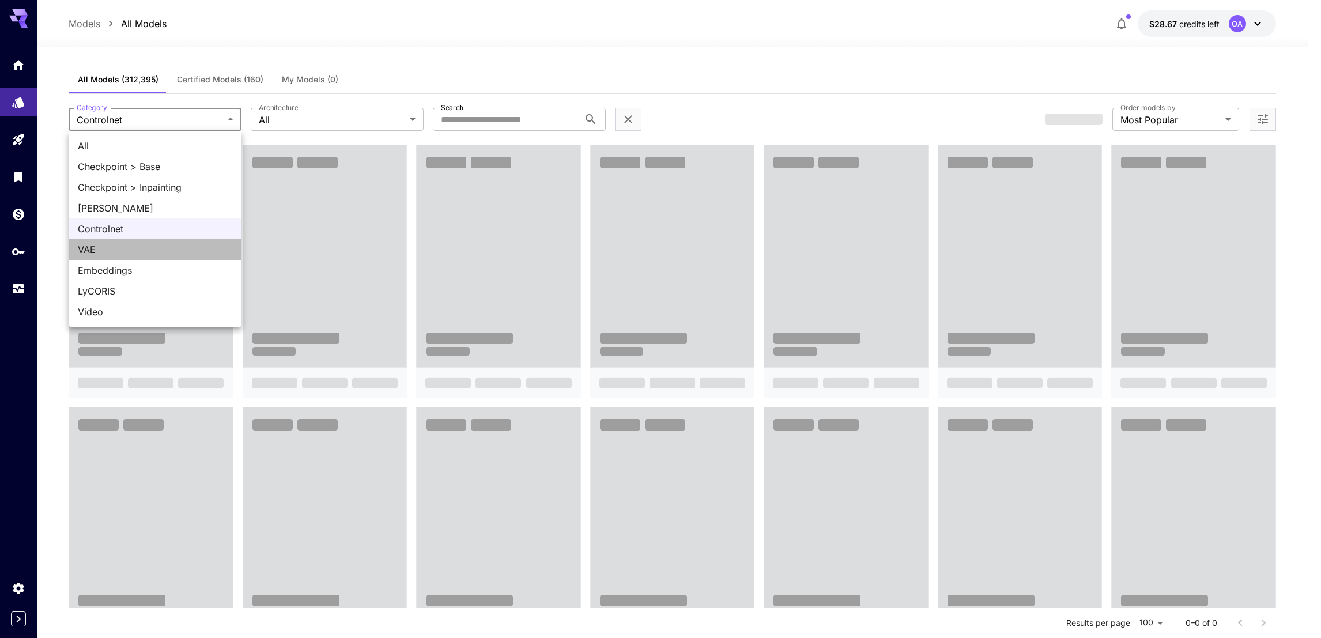
click at [115, 247] on span "VAE" at bounding box center [155, 250] width 154 height 14
type input "***"
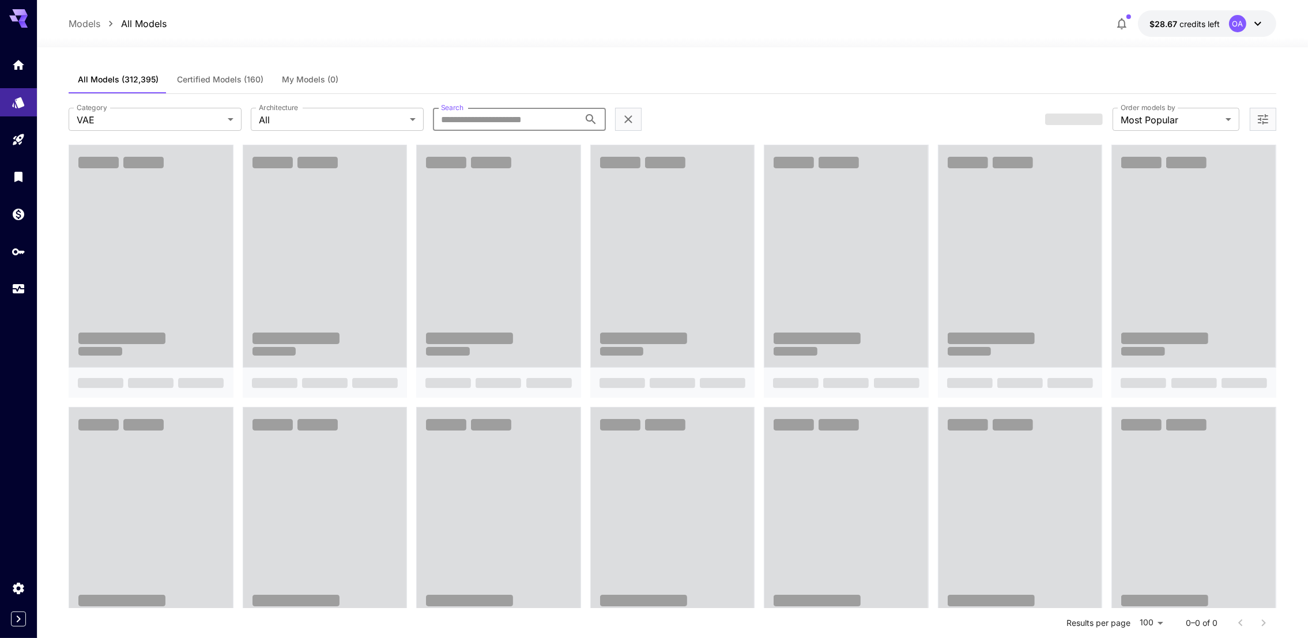
click at [512, 117] on input "Search" at bounding box center [506, 119] width 146 height 23
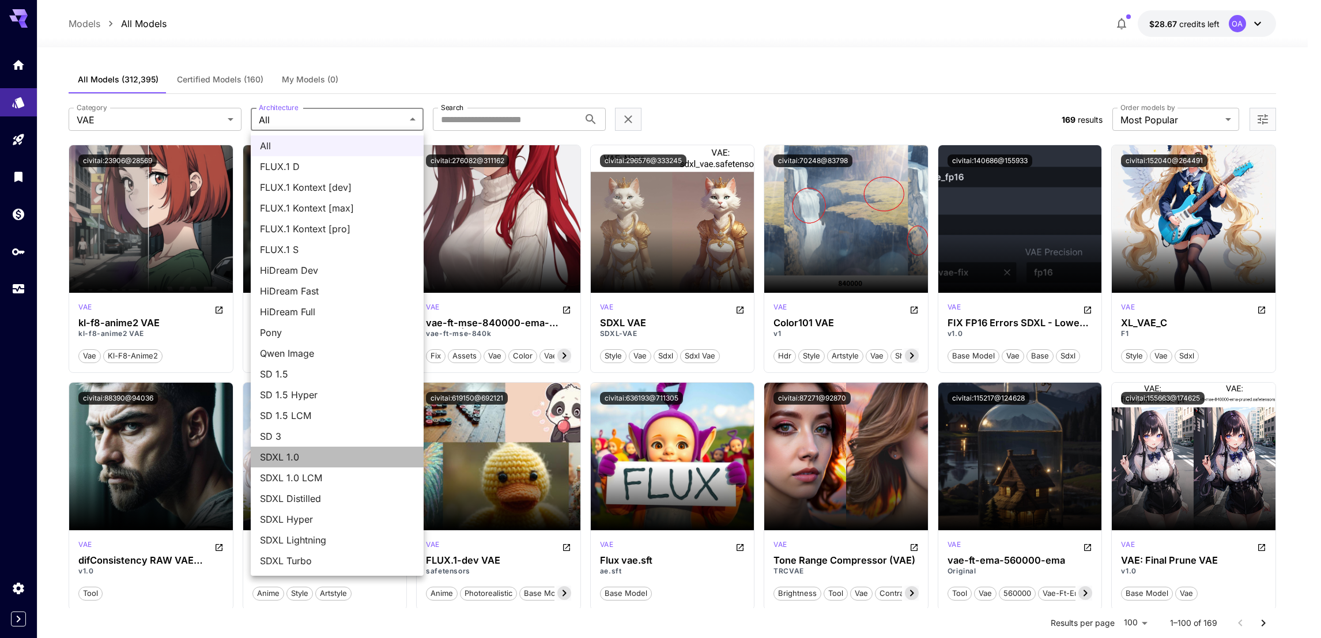
click at [335, 454] on span "SDXL 1.0" at bounding box center [337, 457] width 154 height 14
type input "****"
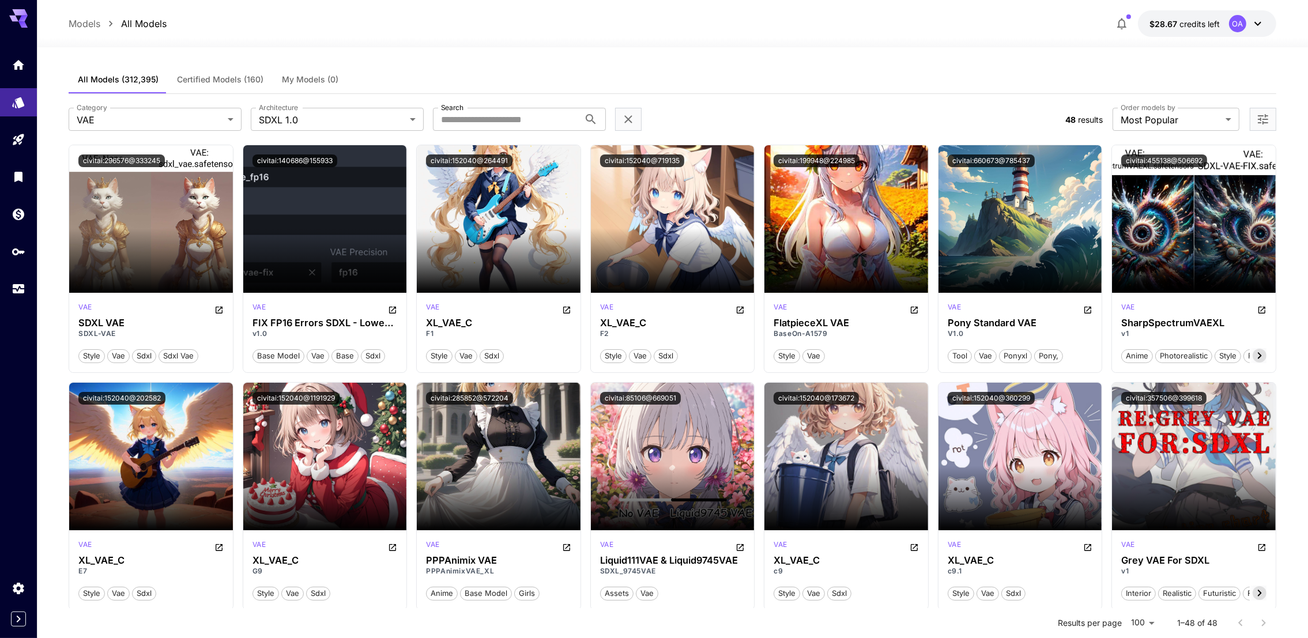
click at [267, 112] on label "Architecture" at bounding box center [278, 108] width 39 height 10
